Goal: Information Seeking & Learning: Learn about a topic

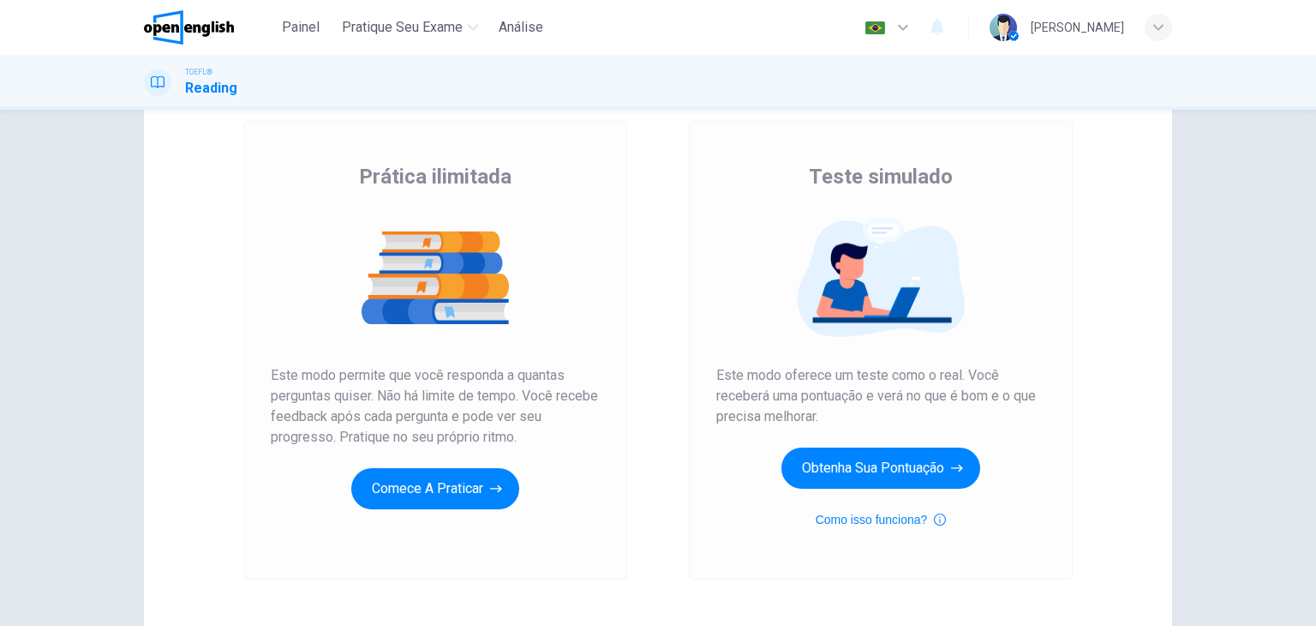
scroll to position [93, 0]
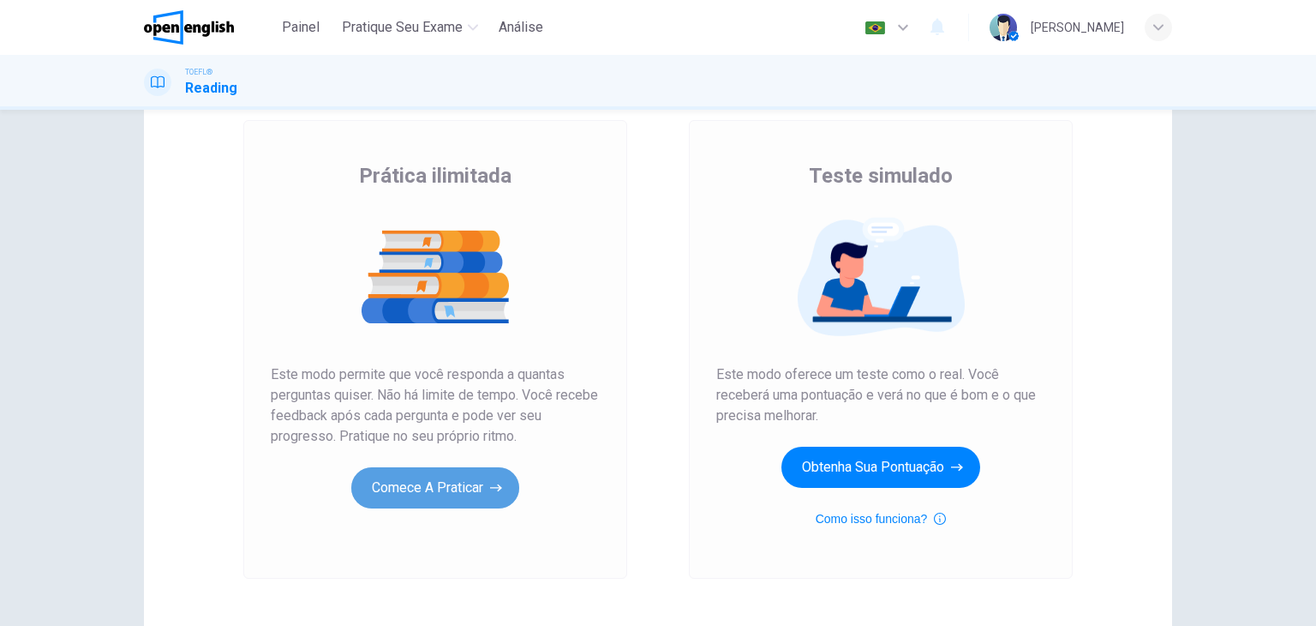
click at [464, 473] on button "Comece a praticar" at bounding box center [435, 487] width 168 height 41
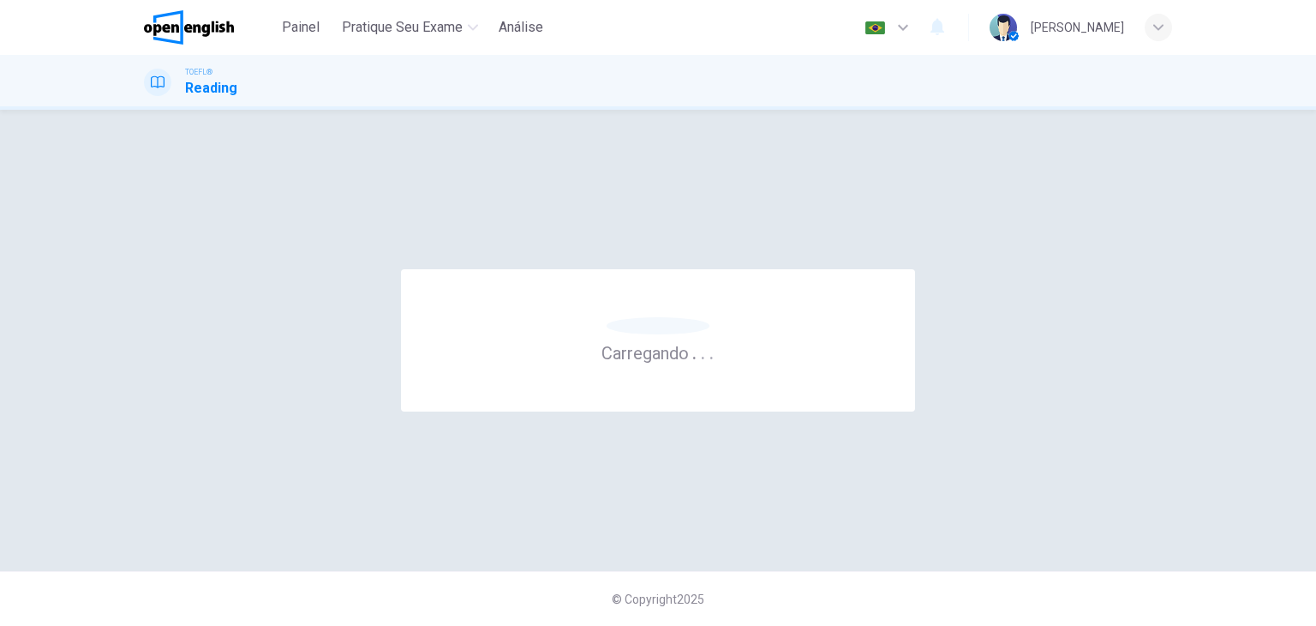
scroll to position [0, 0]
